Goal: Task Accomplishment & Management: Use online tool/utility

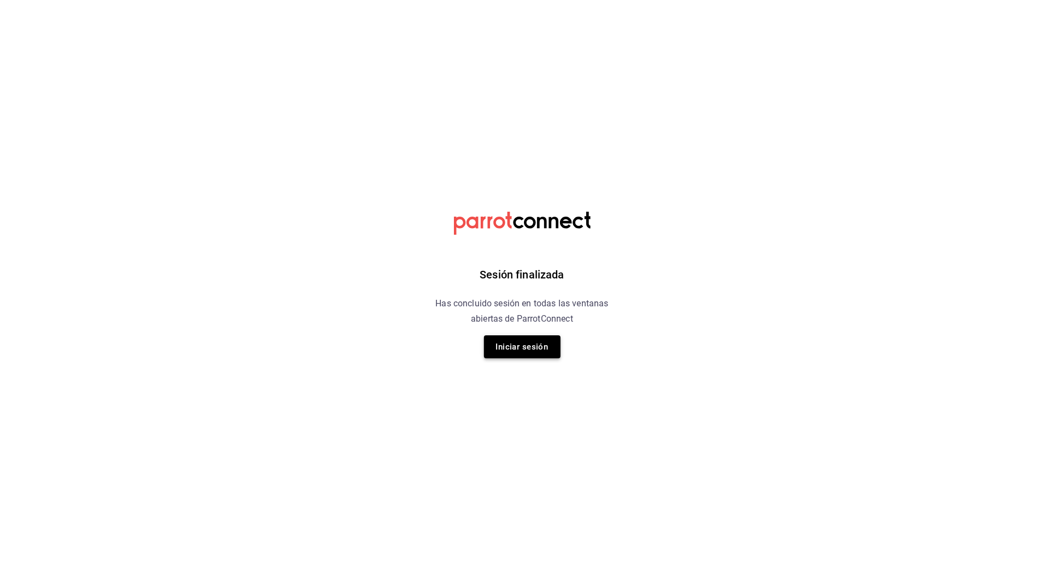
click at [501, 352] on button "Iniciar sesión" at bounding box center [522, 346] width 77 height 23
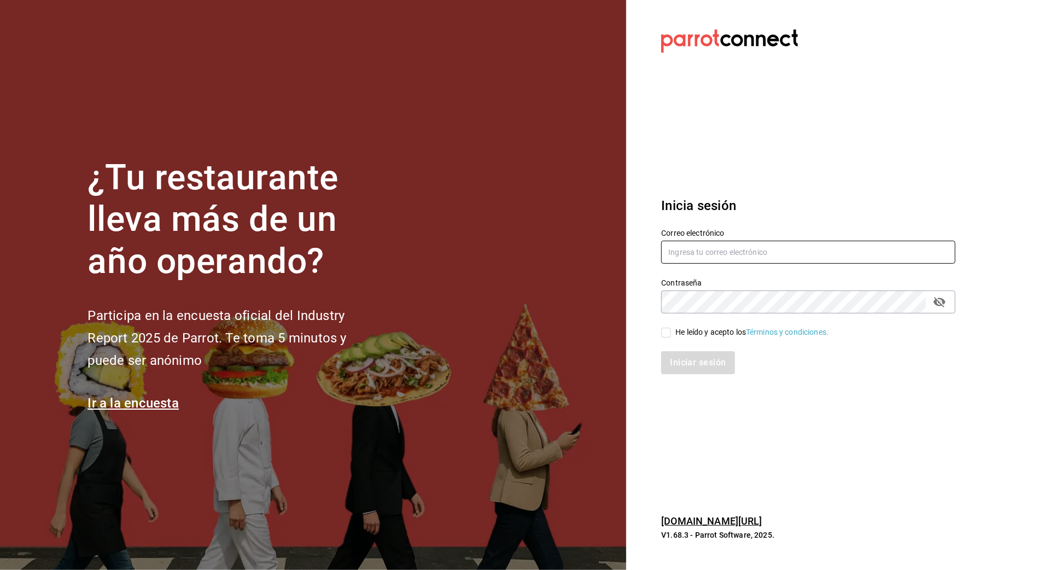
type input "arf941012@gmail.com"
click at [683, 330] on div "He leído y acepto los Términos y condiciones." at bounding box center [752, 332] width 153 height 11
click at [671, 330] on input "He leído y acepto los Términos y condiciones." at bounding box center [666, 333] width 10 height 10
checkbox input "true"
click at [689, 364] on button "Iniciar sesión" at bounding box center [698, 362] width 74 height 23
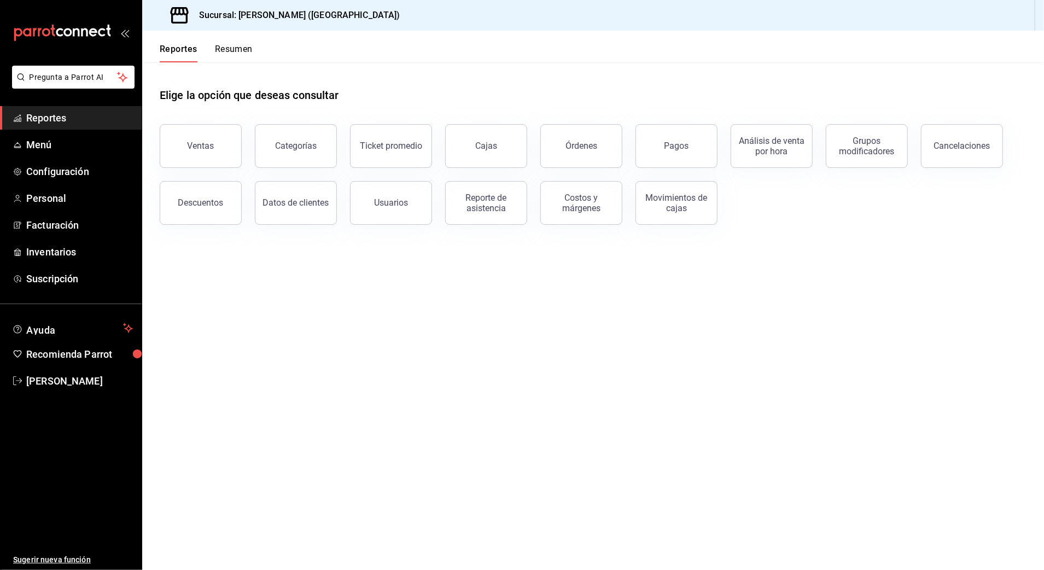
click at [206, 139] on button "Ventas" at bounding box center [201, 146] width 82 height 44
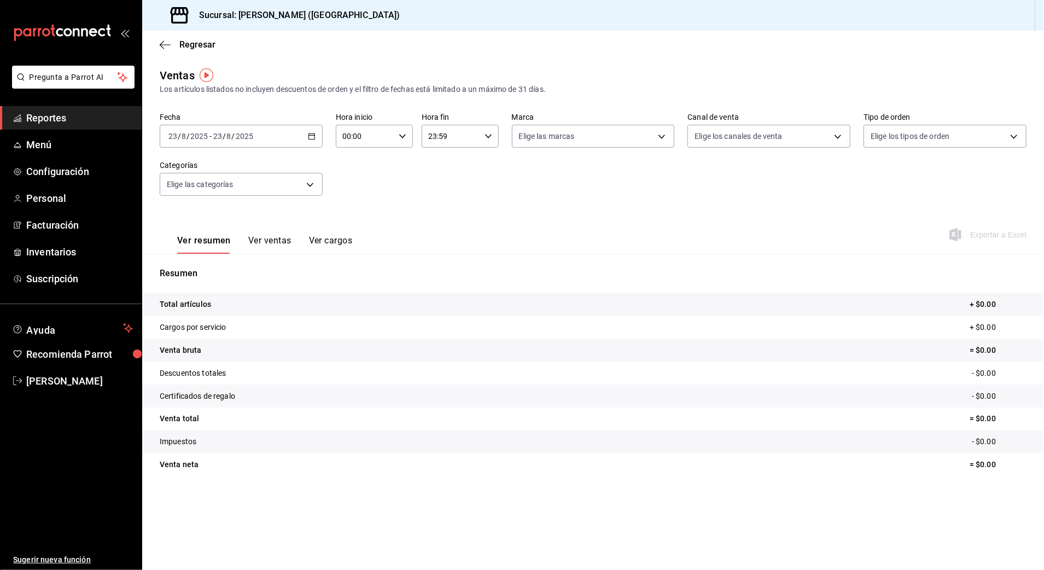
click at [263, 138] on div "[DATE] [DATE] - [DATE] [DATE]" at bounding box center [241, 136] width 163 height 23
click at [202, 259] on li "Rango de fechas" at bounding box center [211, 267] width 102 height 25
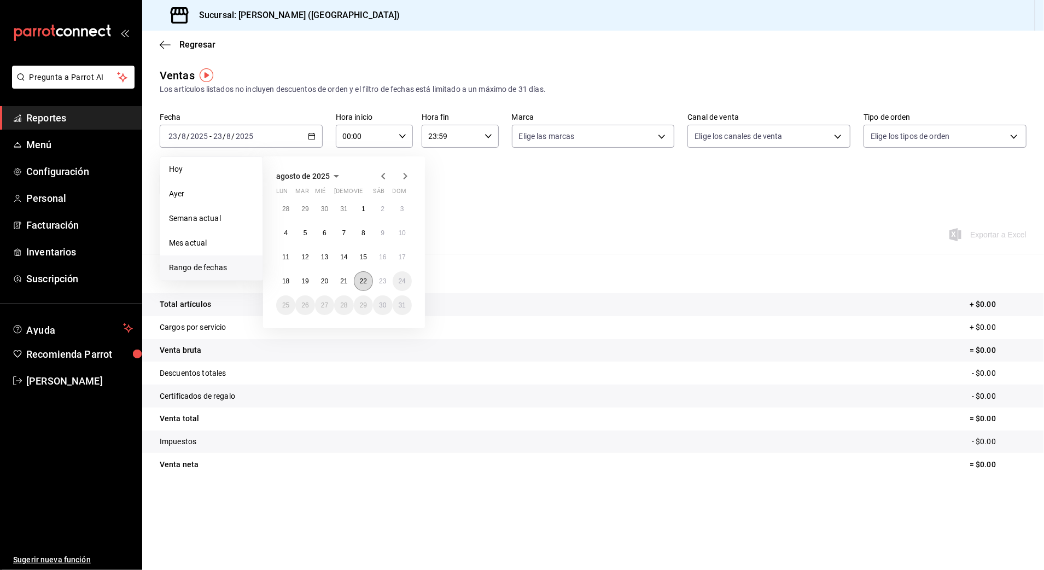
click at [364, 282] on abbr "22" at bounding box center [363, 281] width 7 height 8
click at [385, 282] on abbr "23" at bounding box center [382, 281] width 7 height 8
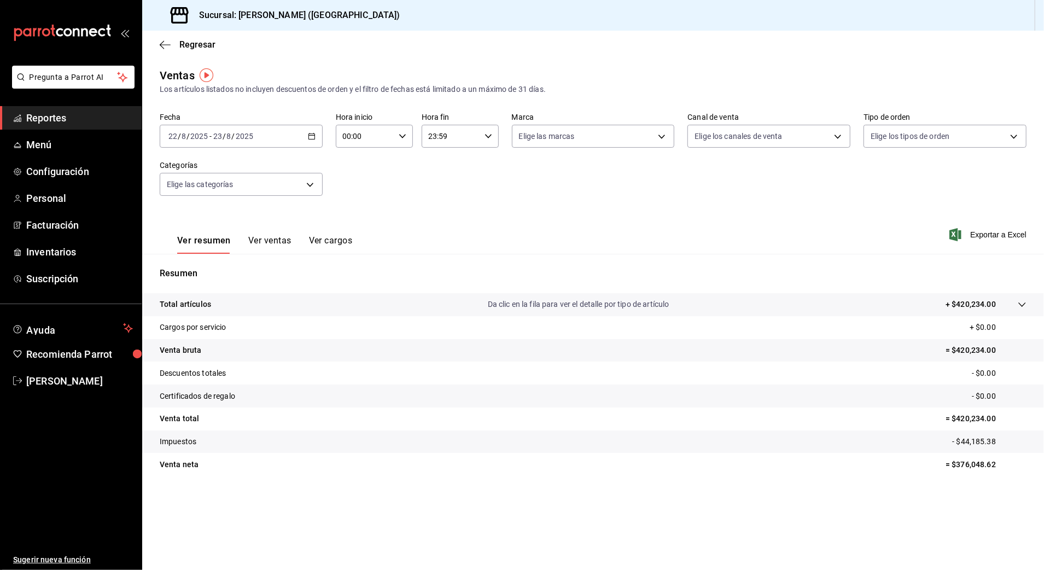
click at [346, 136] on input "00:00" at bounding box center [365, 136] width 59 height 22
click at [362, 208] on span "10" at bounding box center [355, 208] width 21 height 9
type input "10:00"
click at [437, 132] on div at bounding box center [522, 285] width 1044 height 570
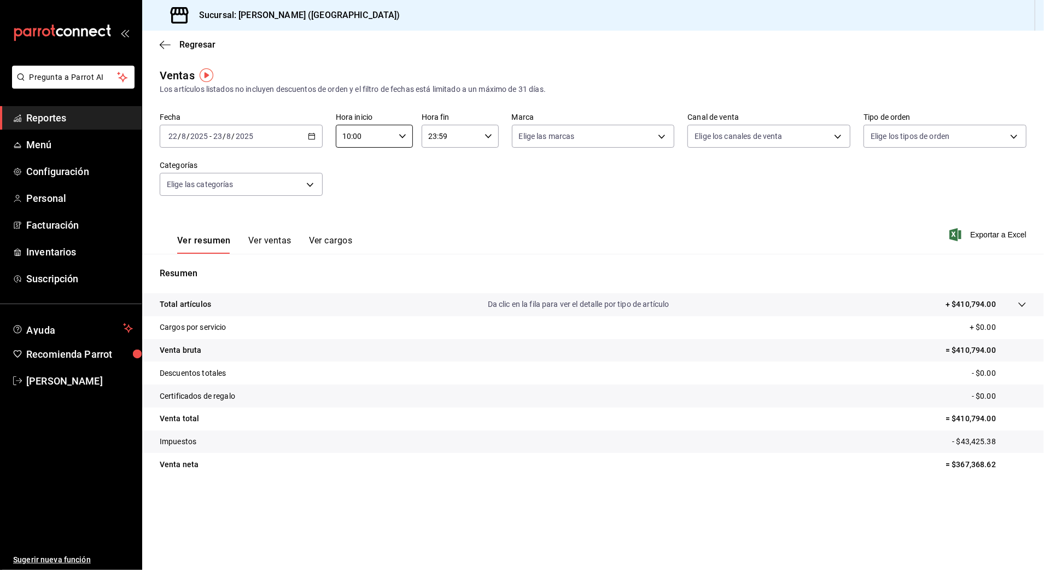
click at [428, 133] on input "23:59" at bounding box center [451, 136] width 59 height 22
click at [428, 133] on div at bounding box center [522, 285] width 1044 height 570
click at [427, 133] on input "23:59" at bounding box center [451, 136] width 59 height 22
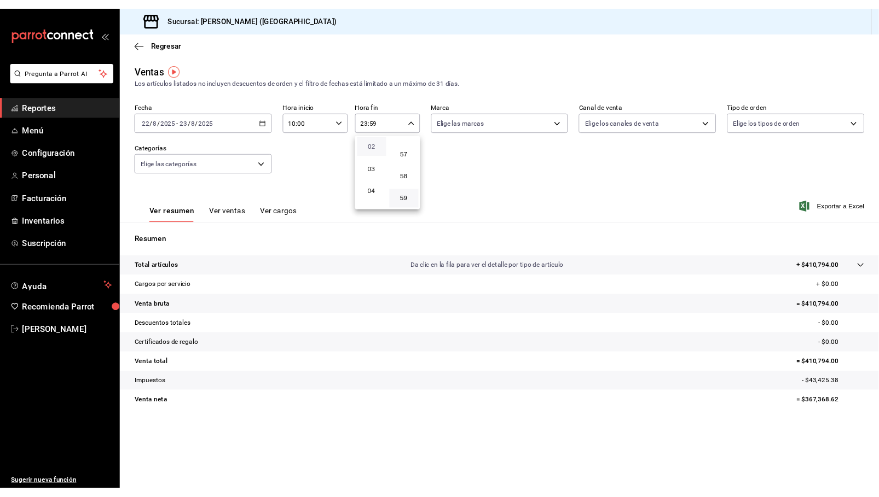
scroll to position [73, 0]
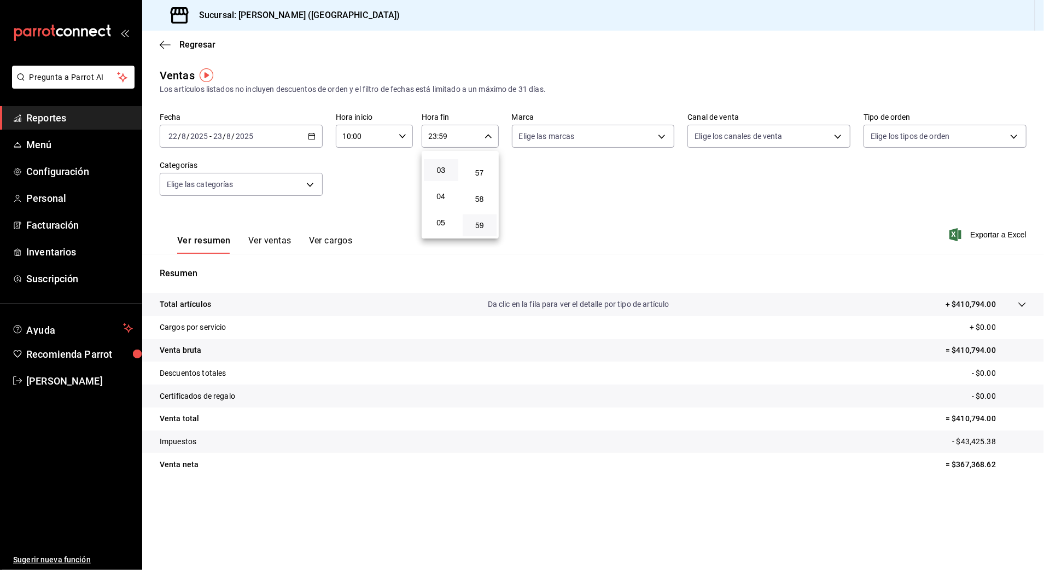
click at [443, 174] on button "03" at bounding box center [441, 170] width 34 height 22
type input "03:59"
drag, startPoint x: 917, startPoint y: 230, endPoint x: 918, endPoint y: 237, distance: 7.1
click at [917, 230] on div at bounding box center [522, 285] width 1044 height 570
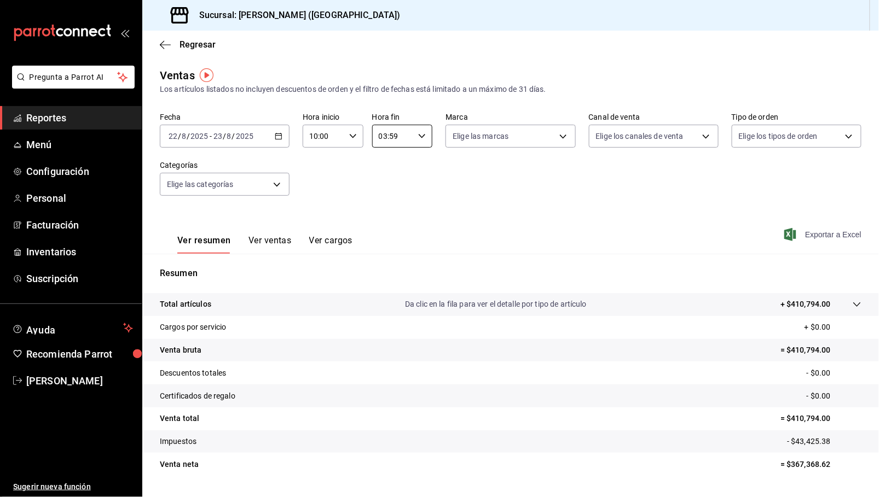
click at [800, 229] on span "Exportar a Excel" at bounding box center [823, 234] width 75 height 13
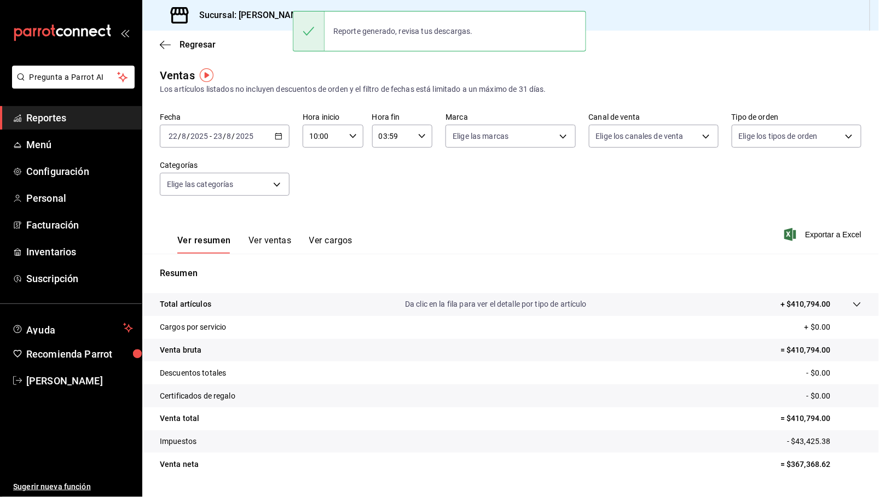
click at [524, 224] on div "Ver resumen Ver ventas Ver cargos Exportar a Excel" at bounding box center [510, 231] width 736 height 45
click at [237, 177] on body "Pregunta a Parrot AI Reportes Menú Configuración Personal Facturación Inventari…" at bounding box center [439, 248] width 879 height 497
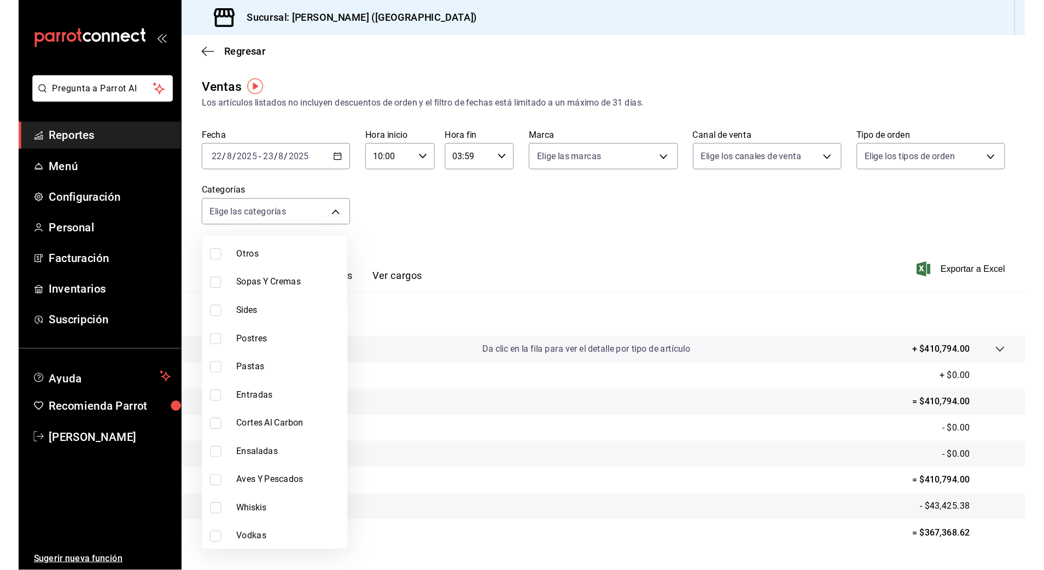
scroll to position [146, 0]
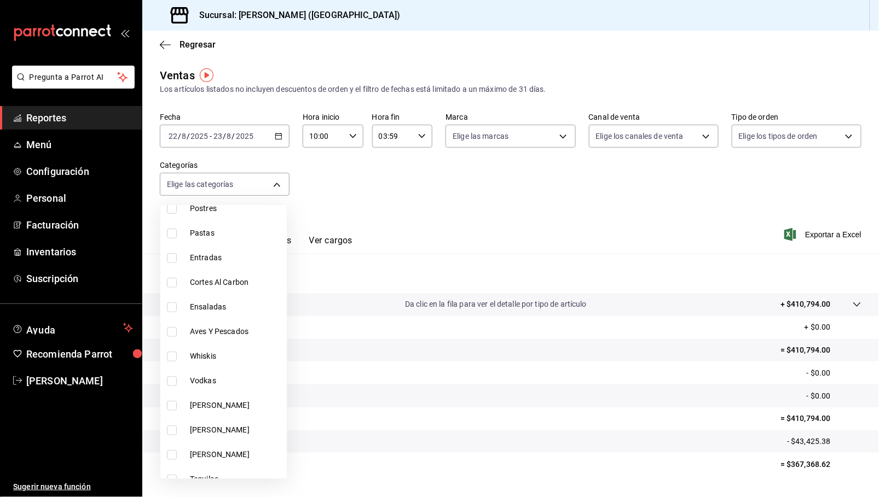
click at [222, 283] on span "Cortes Al Carbon" at bounding box center [236, 282] width 92 height 11
type input "9fb8f84e-bcbd-4d4d-9838-846cd7461fb1"
checkbox input "true"
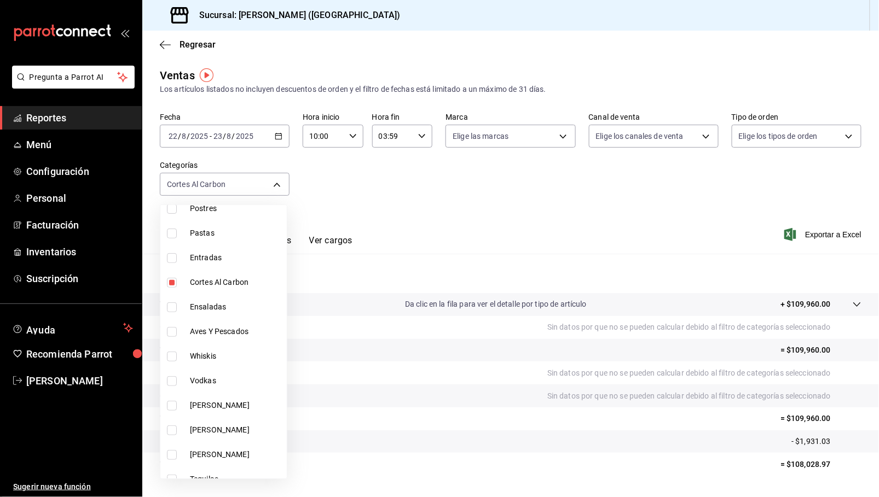
click at [808, 232] on div at bounding box center [439, 248] width 879 height 497
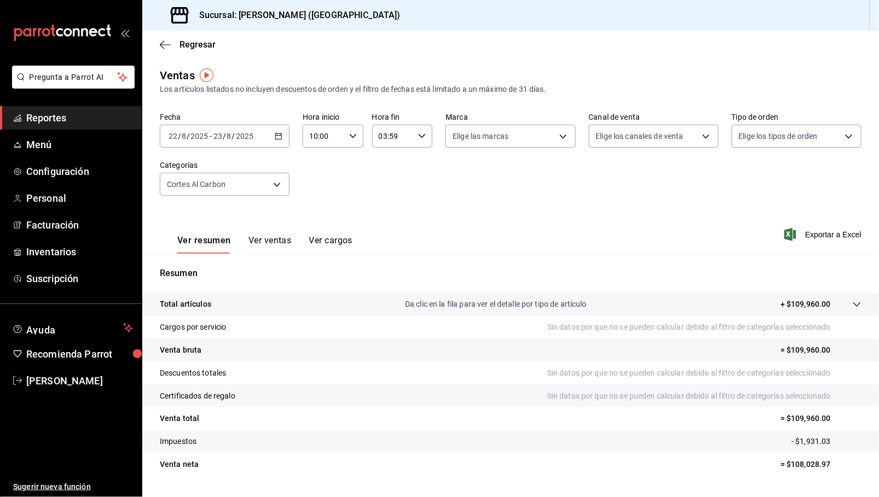
click at [808, 239] on span "Exportar a Excel" at bounding box center [823, 234] width 75 height 13
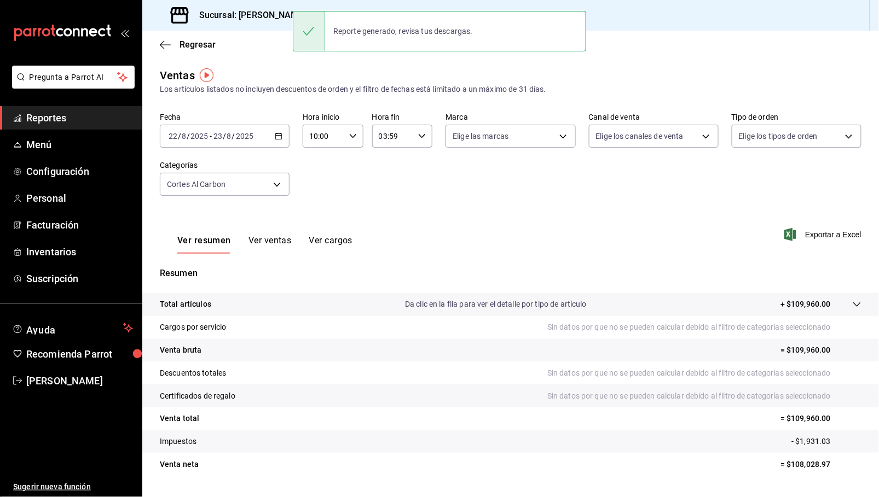
drag, startPoint x: 760, startPoint y: 188, endPoint x: 746, endPoint y: 189, distance: 14.2
click at [760, 188] on div "Fecha [DATE] [DATE] - [DATE] [DATE] Hora inicio 10:00 Hora inicio Hora fin 03:5…" at bounding box center [510, 161] width 701 height 96
click at [60, 119] on span "Reportes" at bounding box center [79, 118] width 107 height 15
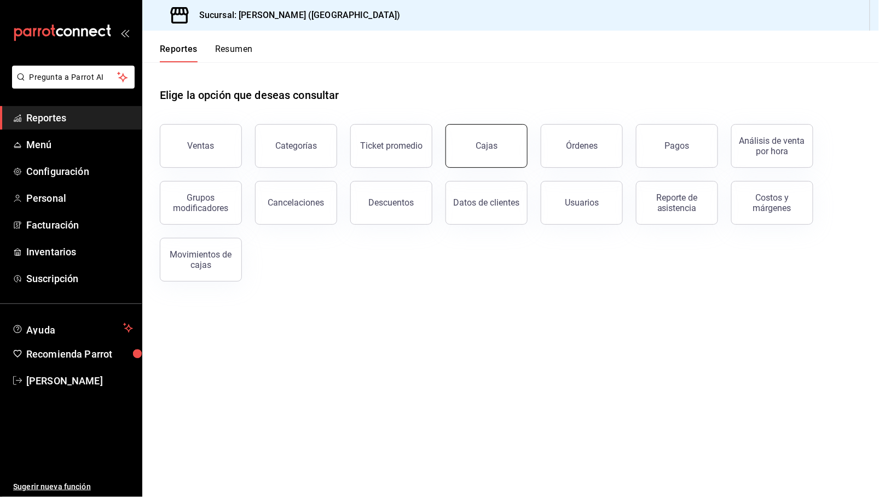
drag, startPoint x: 504, startPoint y: 143, endPoint x: 495, endPoint y: 138, distance: 11.0
click at [503, 143] on button "Cajas" at bounding box center [486, 146] width 82 height 44
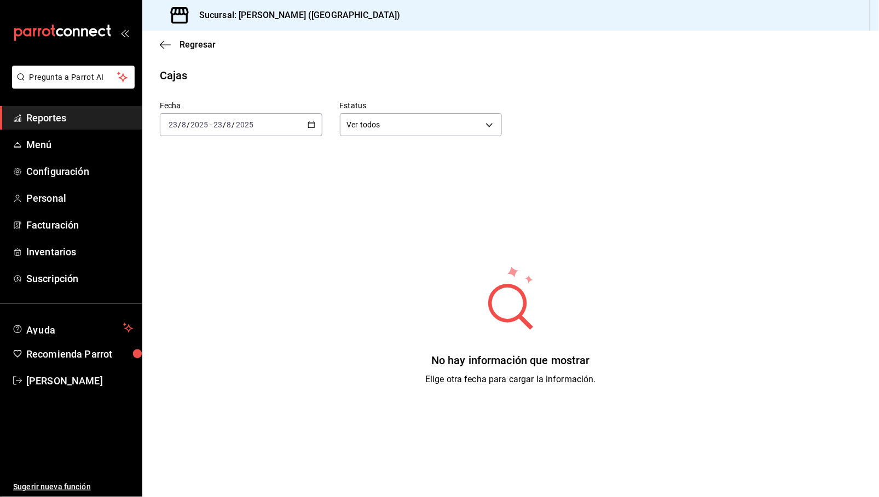
click at [219, 125] on input "23" at bounding box center [218, 124] width 10 height 9
click at [178, 178] on span "Ayer" at bounding box center [211, 182] width 85 height 11
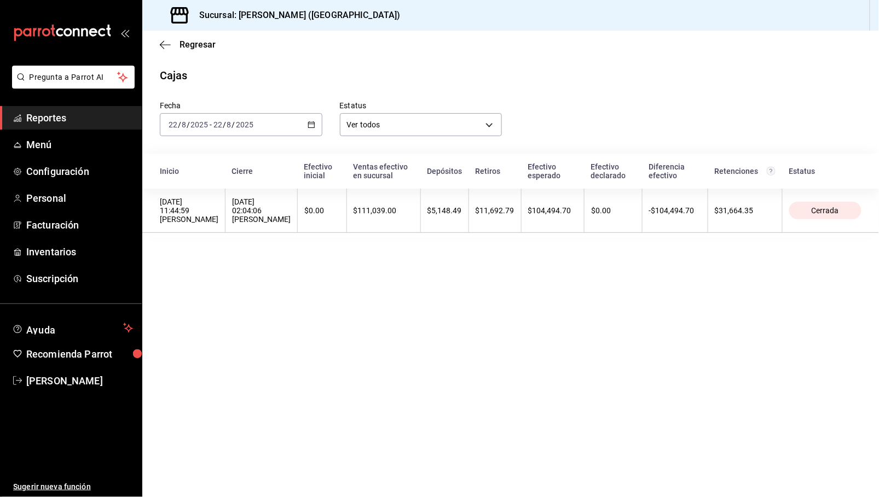
click at [281, 127] on div "[DATE] [DATE] - [DATE] [DATE]" at bounding box center [241, 124] width 162 height 23
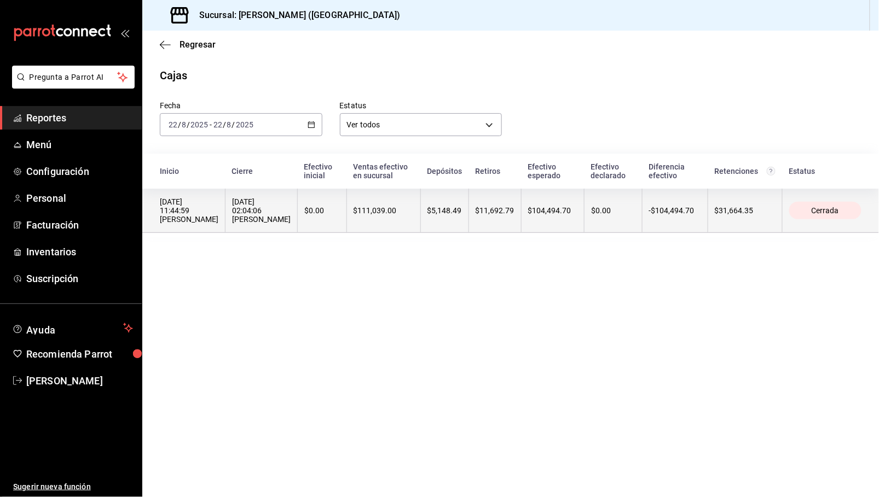
click at [318, 222] on th "$0.00" at bounding box center [322, 211] width 49 height 44
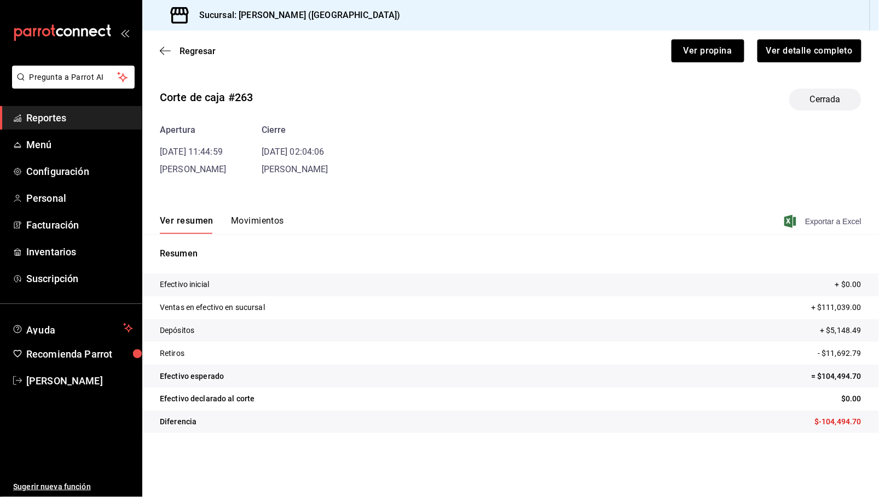
click at [819, 219] on span "Exportar a Excel" at bounding box center [823, 221] width 75 height 13
click at [716, 51] on button "Ver propina" at bounding box center [707, 50] width 73 height 23
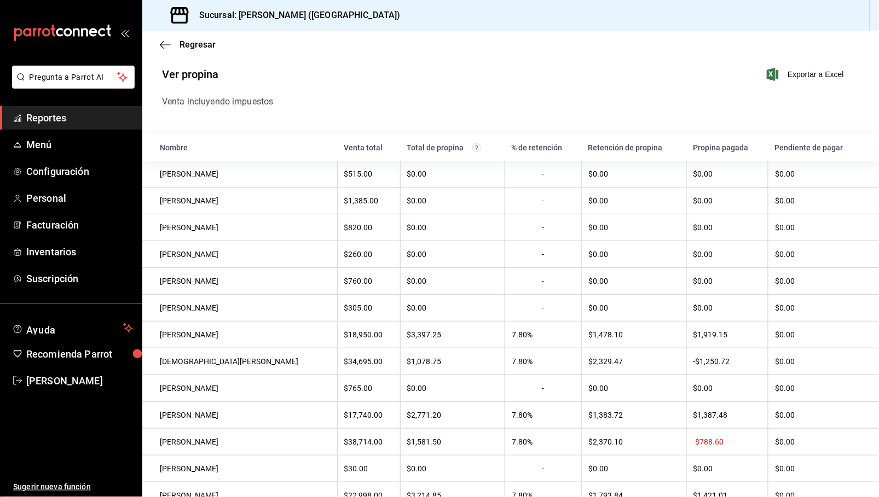
drag, startPoint x: 458, startPoint y: 71, endPoint x: 704, endPoint y: 60, distance: 245.9
click at [458, 71] on div "Ver propina Exportar a Excel" at bounding box center [502, 81] width 717 height 28
click at [798, 75] on span "Exportar a Excel" at bounding box center [806, 74] width 75 height 13
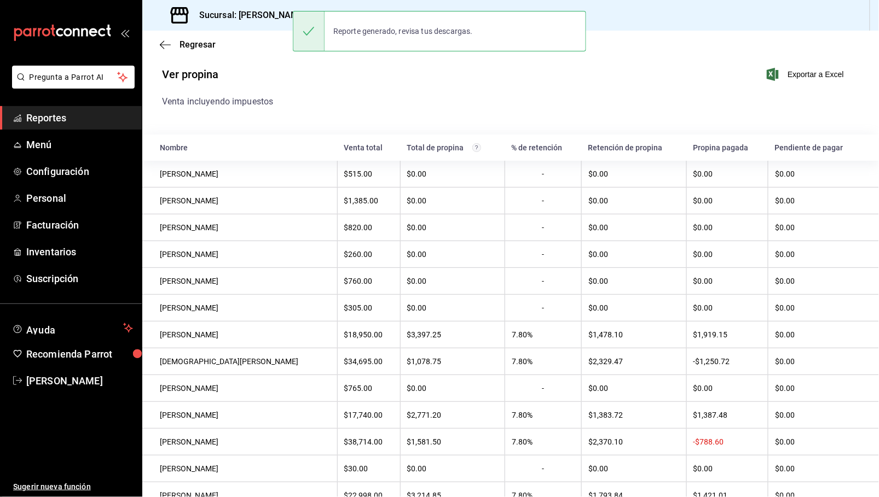
click at [60, 117] on span "Reportes" at bounding box center [79, 118] width 107 height 15
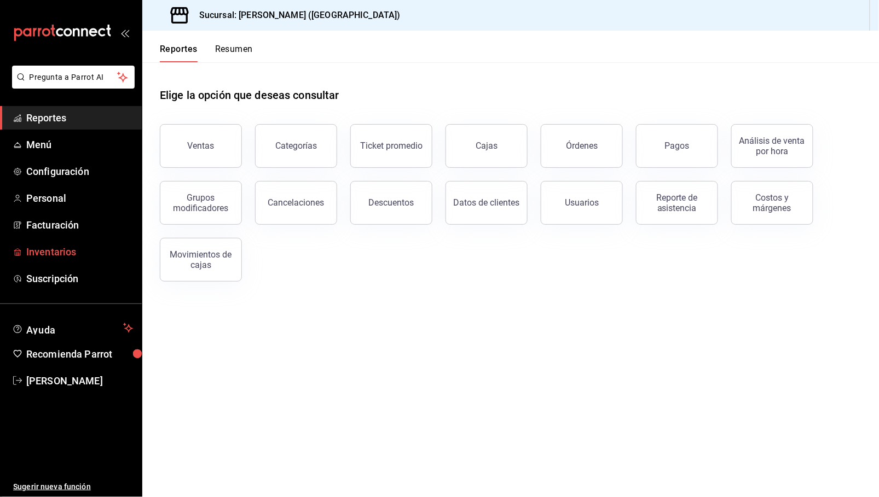
click at [60, 251] on span "Inventarios" at bounding box center [79, 252] width 107 height 15
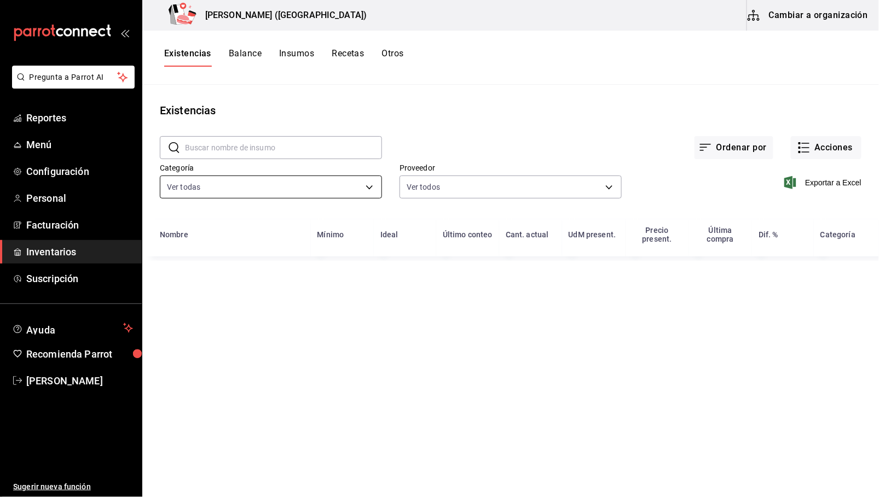
click at [224, 185] on body "Pregunta a Parrot AI Reportes Menú Configuración Personal Facturación Inventari…" at bounding box center [439, 245] width 879 height 490
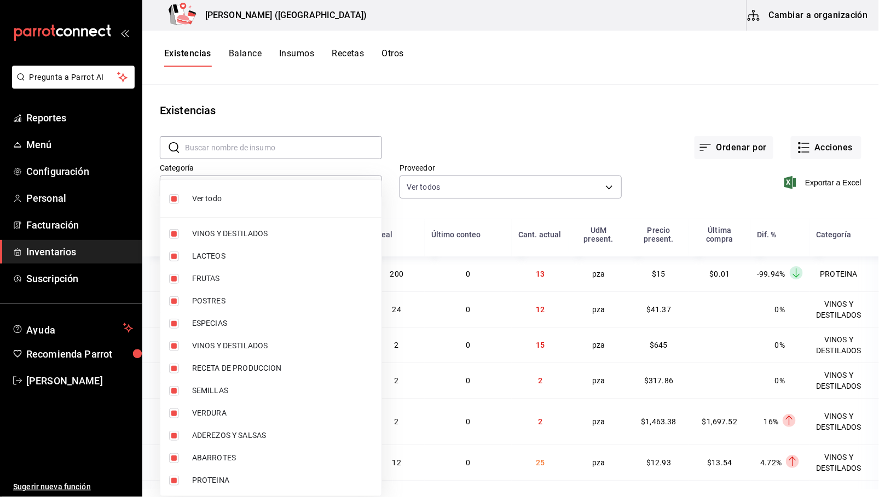
click at [191, 197] on li "Ver todo" at bounding box center [270, 198] width 221 height 29
checkbox input "false"
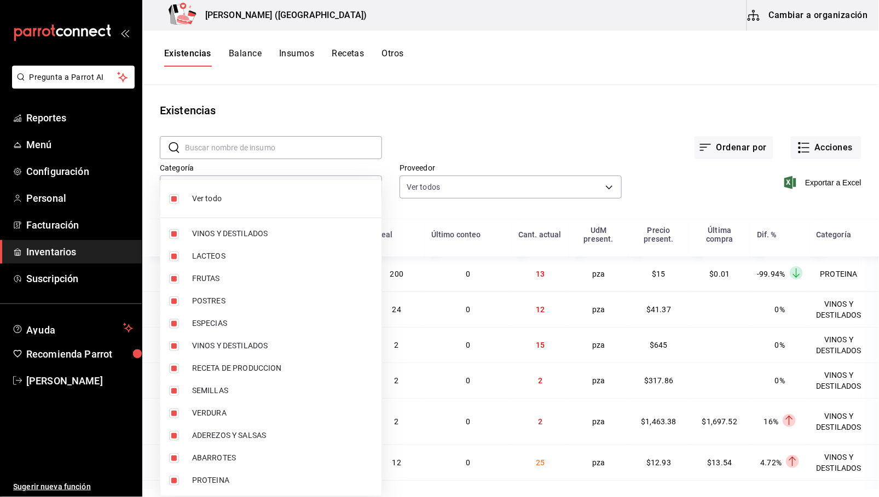
checkbox input "false"
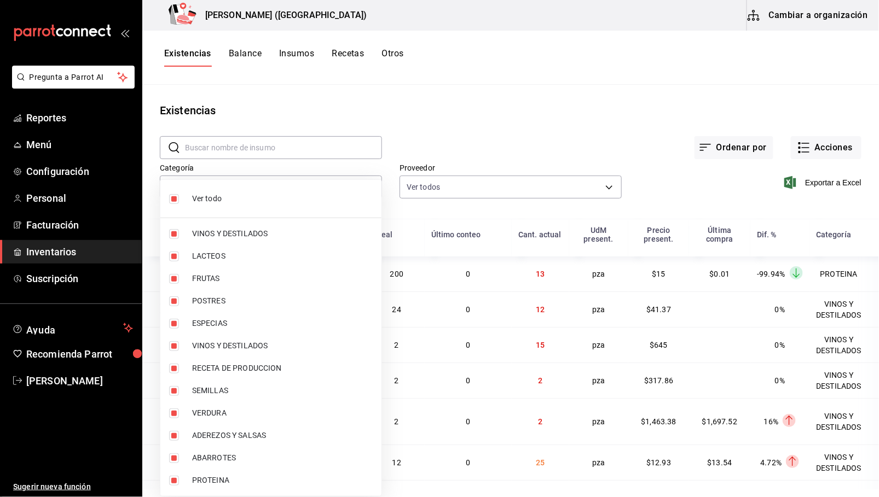
checkbox input "false"
click at [222, 478] on span "PROTEINA" at bounding box center [282, 480] width 181 height 11
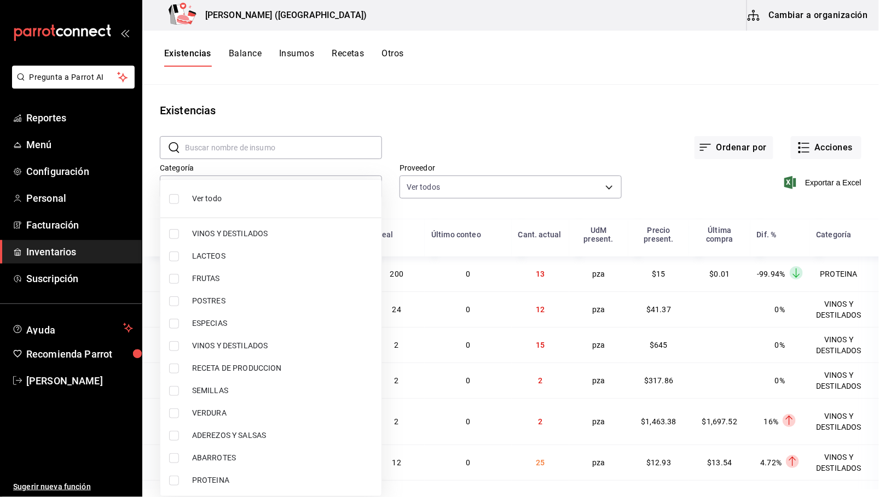
type input "3e90cef9-1dc9-474d-8316-d124f624c148"
checkbox input "true"
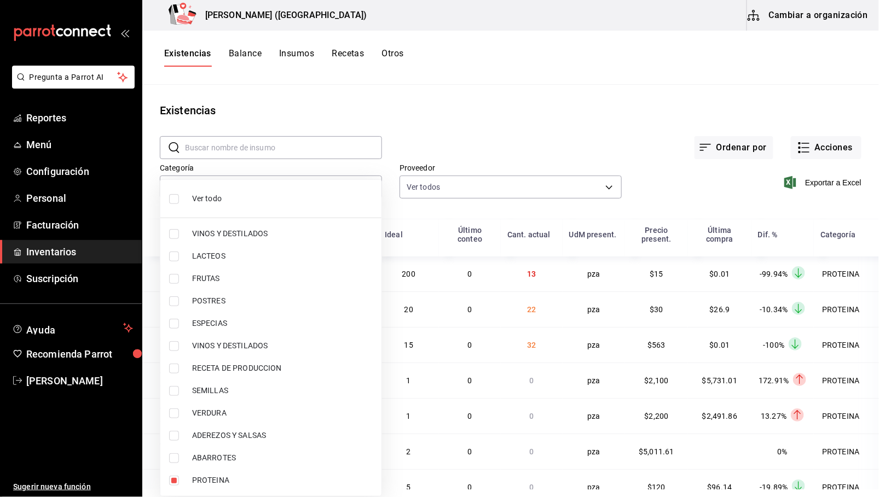
click at [509, 96] on div at bounding box center [439, 248] width 879 height 497
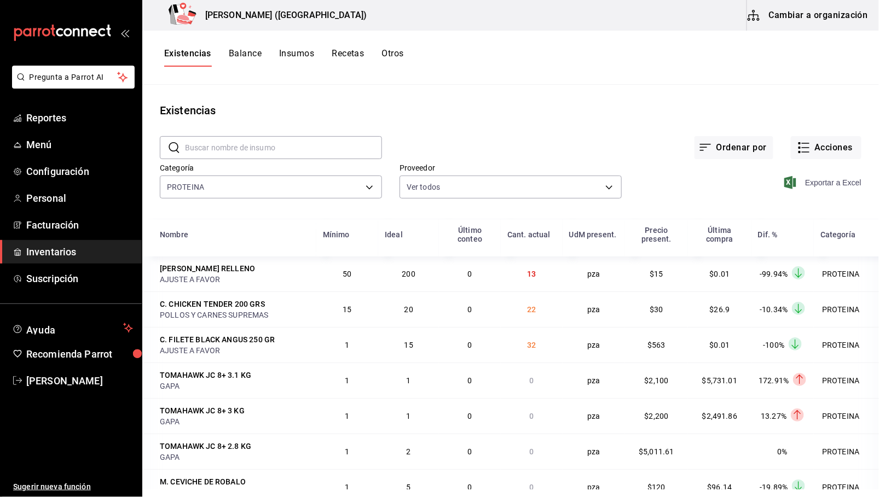
click at [828, 182] on span "Exportar a Excel" at bounding box center [823, 182] width 75 height 13
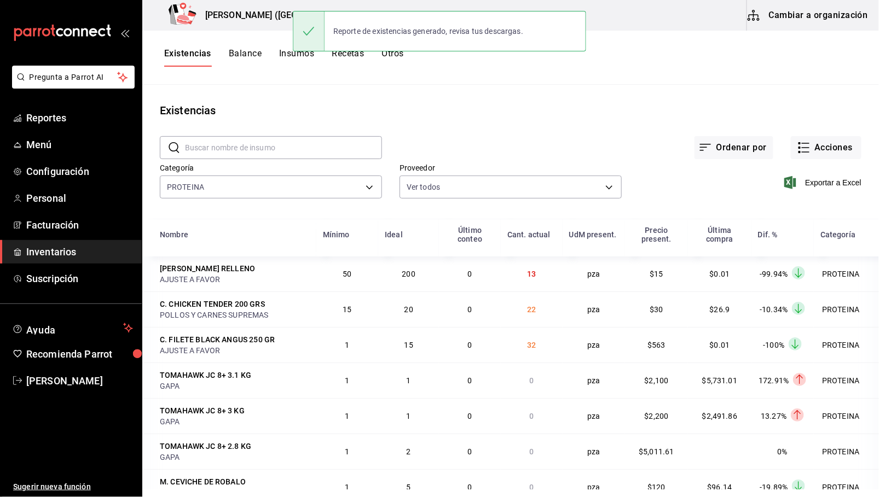
drag, startPoint x: 677, startPoint y: 81, endPoint x: 771, endPoint y: 99, distance: 95.3
click at [687, 82] on div "Existencias Balance Insumos Recetas Otros" at bounding box center [510, 58] width 736 height 54
click at [834, 141] on button "Acciones" at bounding box center [826, 147] width 71 height 23
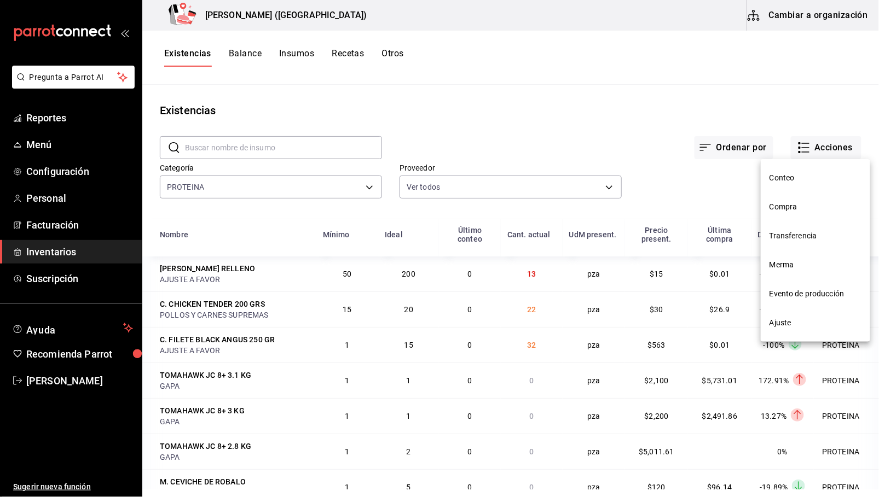
drag, startPoint x: 799, startPoint y: 202, endPoint x: 794, endPoint y: 198, distance: 6.6
click at [798, 202] on span "Compra" at bounding box center [815, 206] width 92 height 11
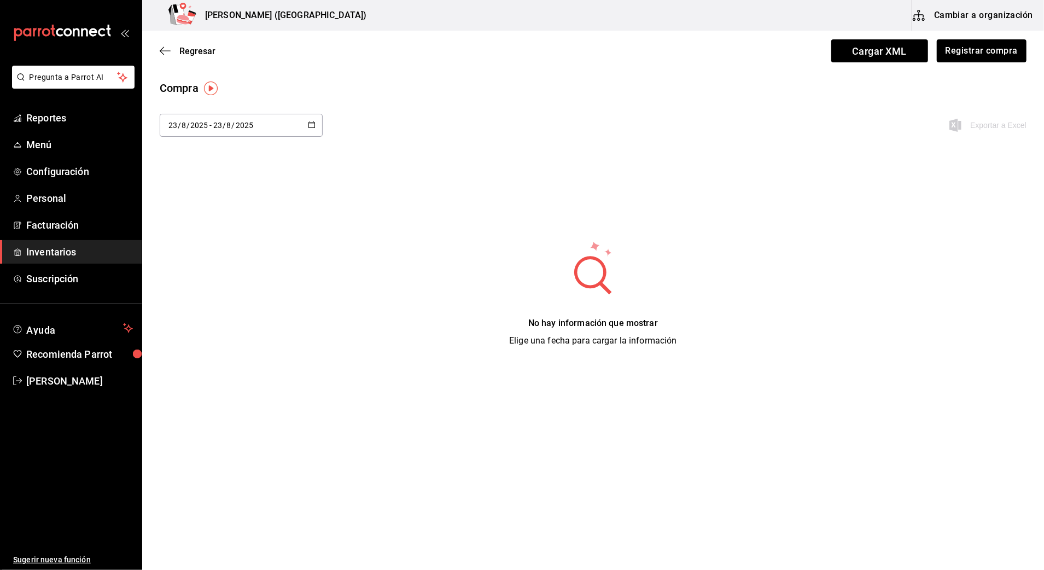
click at [259, 125] on div "[DATE] [DATE] - [DATE] [DATE]" at bounding box center [241, 125] width 163 height 23
click at [187, 182] on li "Ayer" at bounding box center [211, 184] width 103 height 25
type input "[DATE]"
type input "22"
type input "[DATE]"
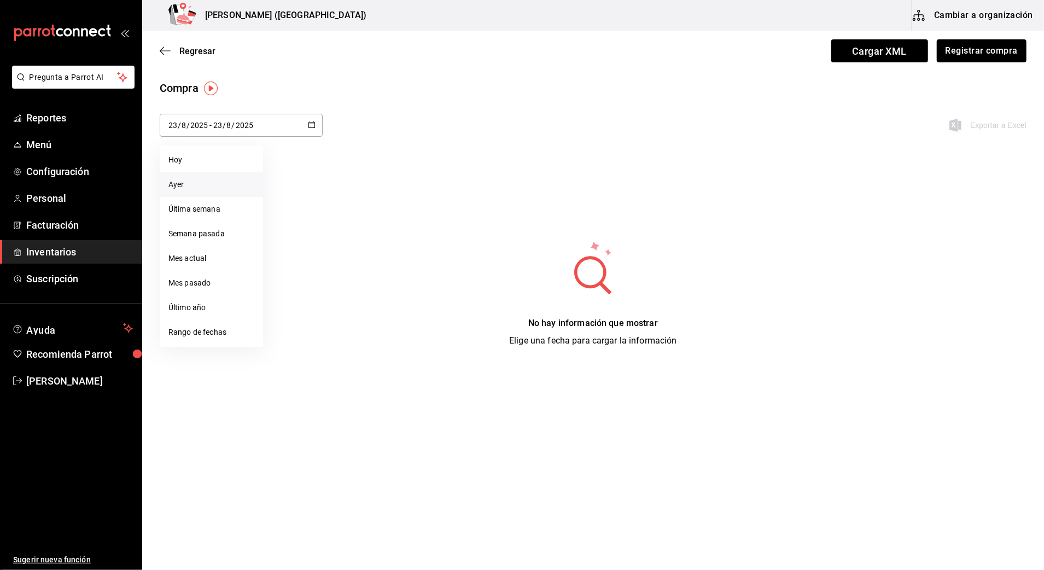
type input "22"
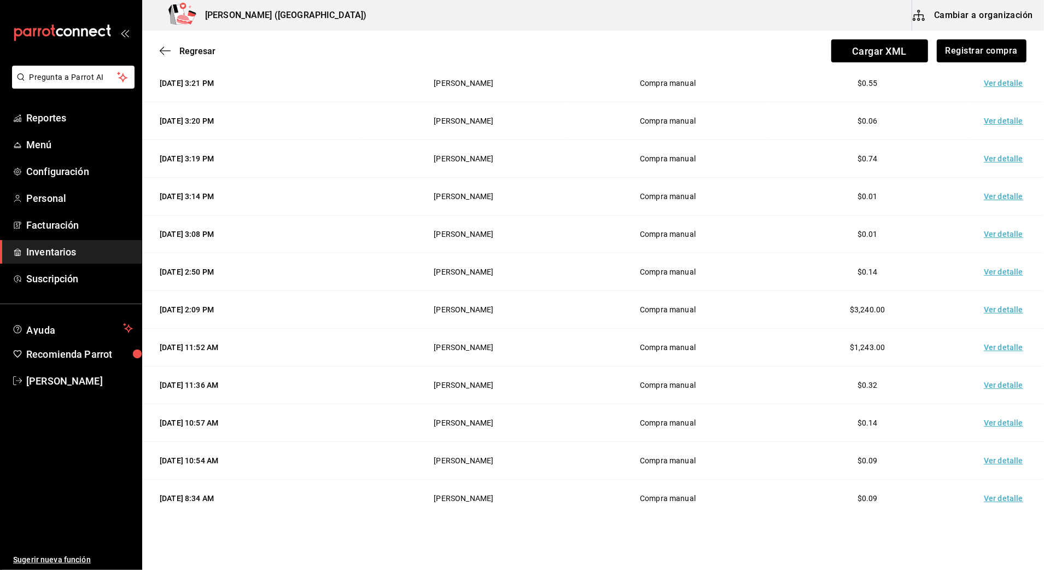
scroll to position [146, 0]
